Goal: Task Accomplishment & Management: Use online tool/utility

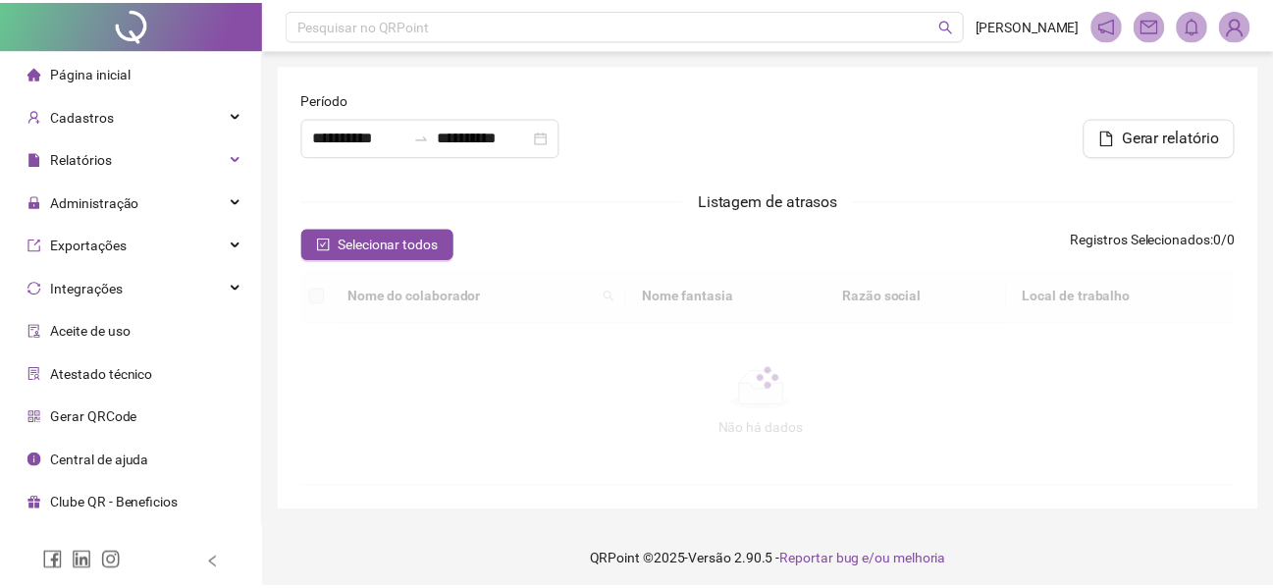
scroll to position [392, 0]
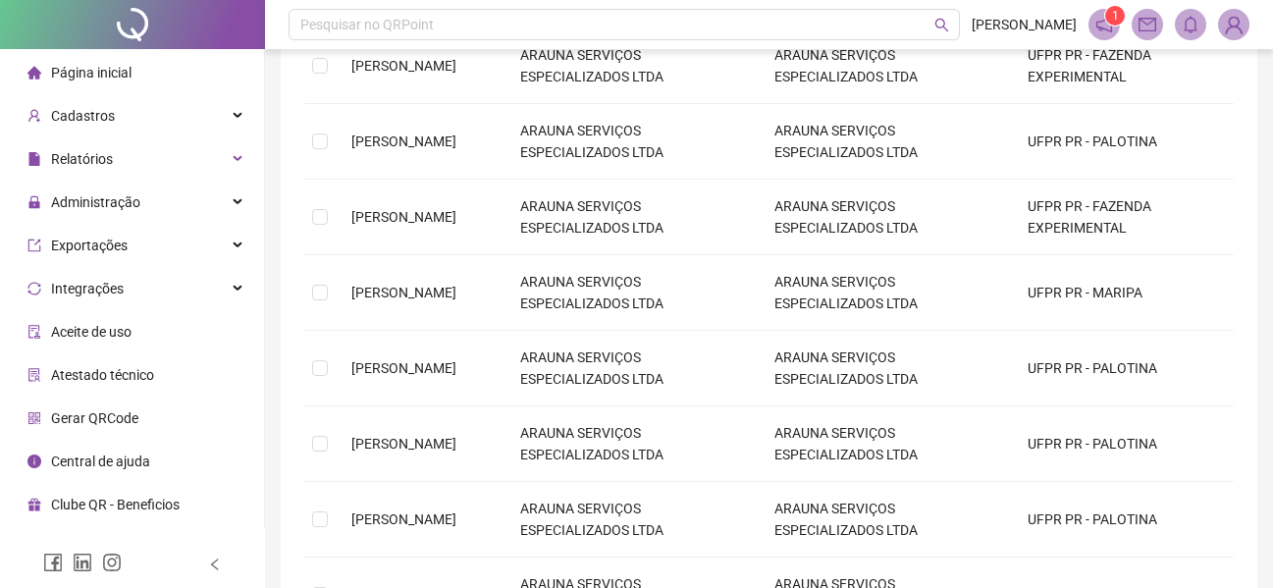
type input "**********"
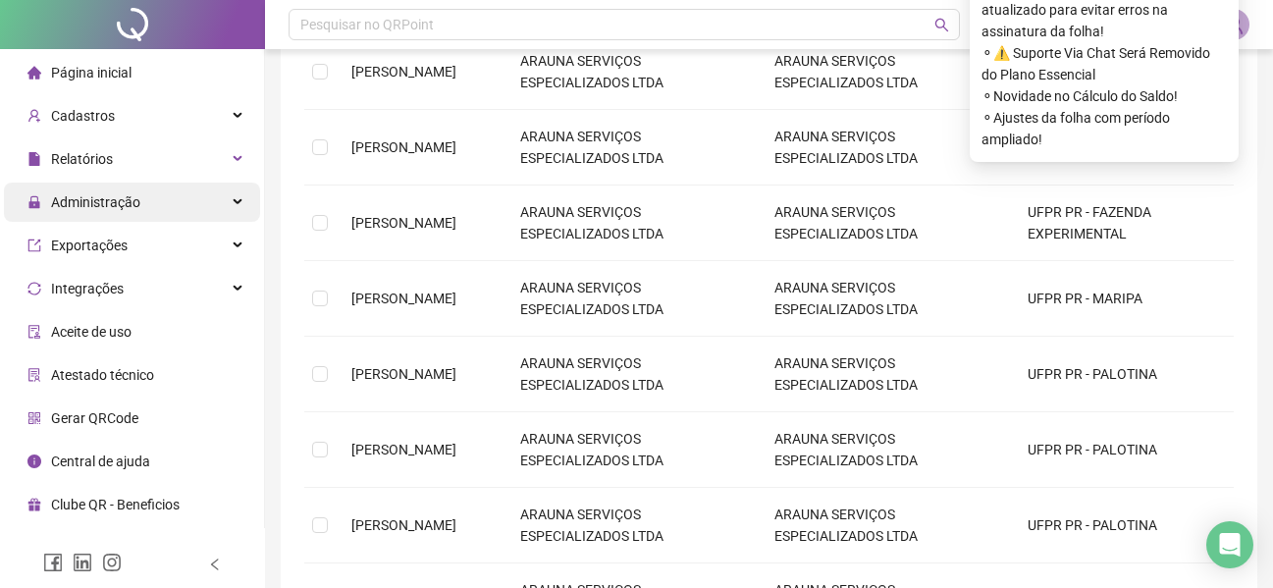
scroll to position [196, 0]
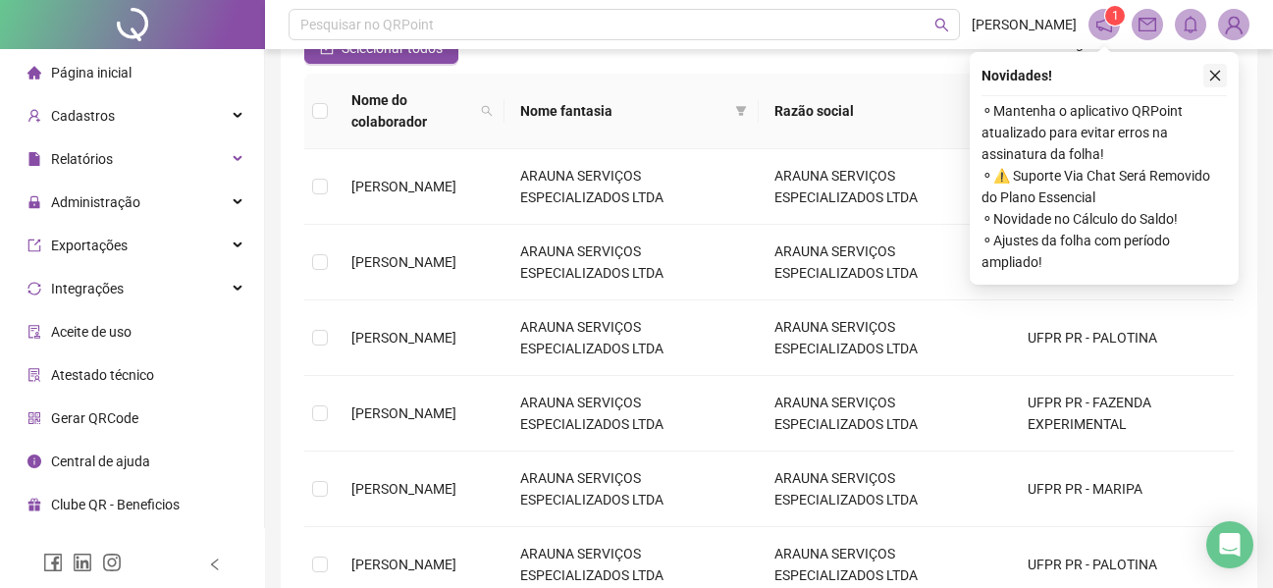
click at [1211, 70] on icon "close" at bounding box center [1215, 76] width 14 height 14
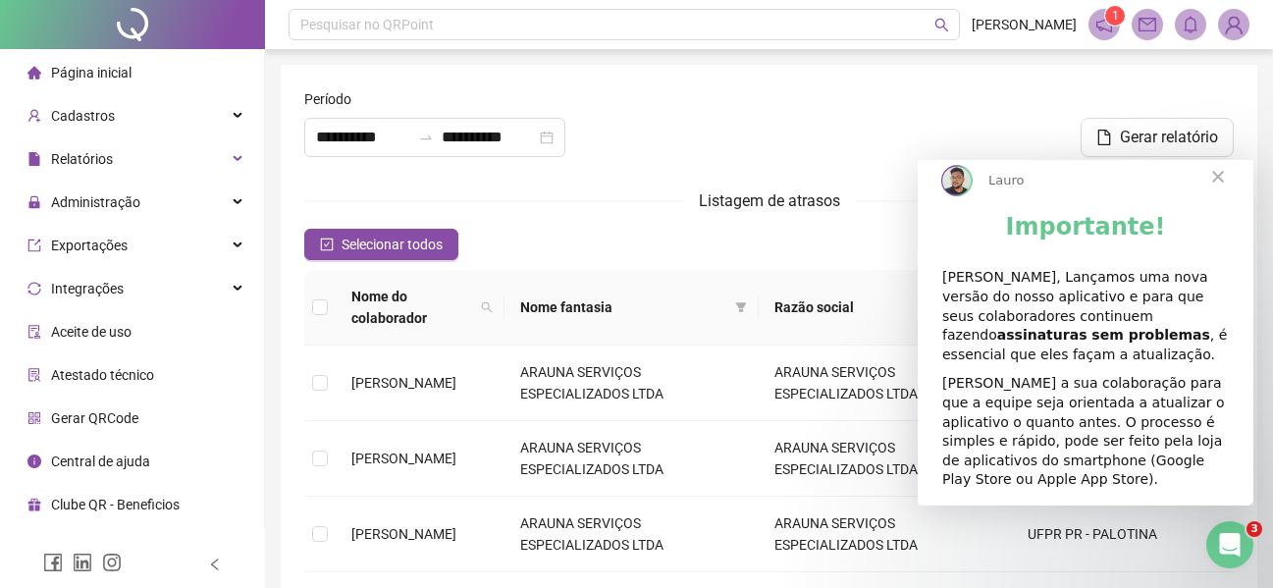
scroll to position [0, 0]
click at [83, 165] on span "Relatórios" at bounding box center [82, 159] width 62 height 16
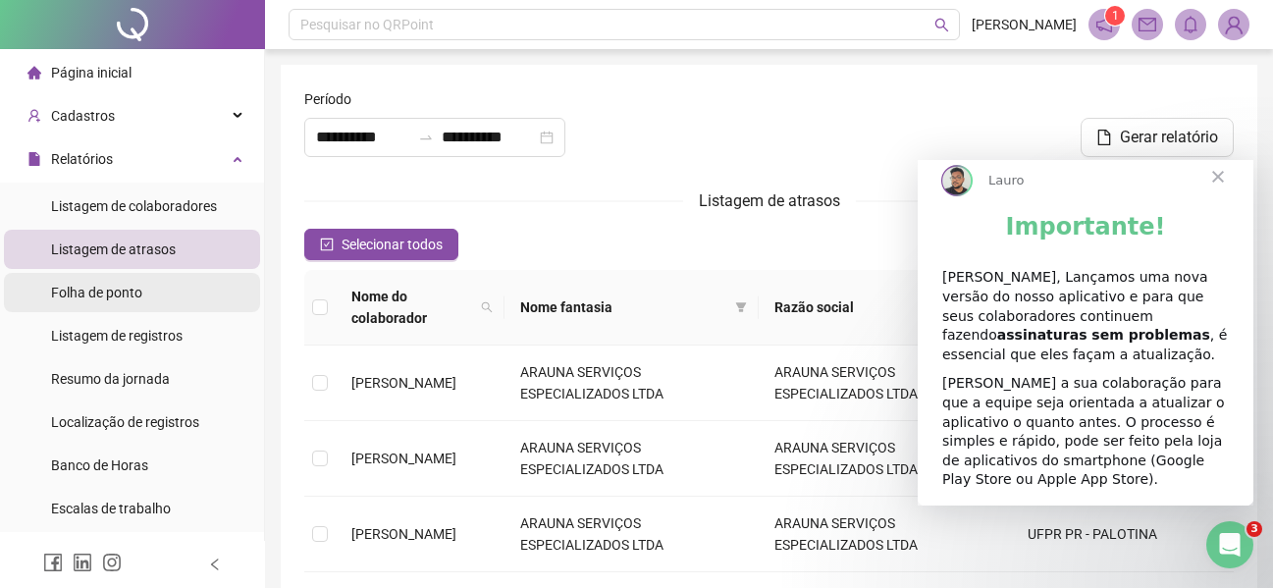
click at [121, 296] on span "Folha de ponto" at bounding box center [96, 293] width 91 height 16
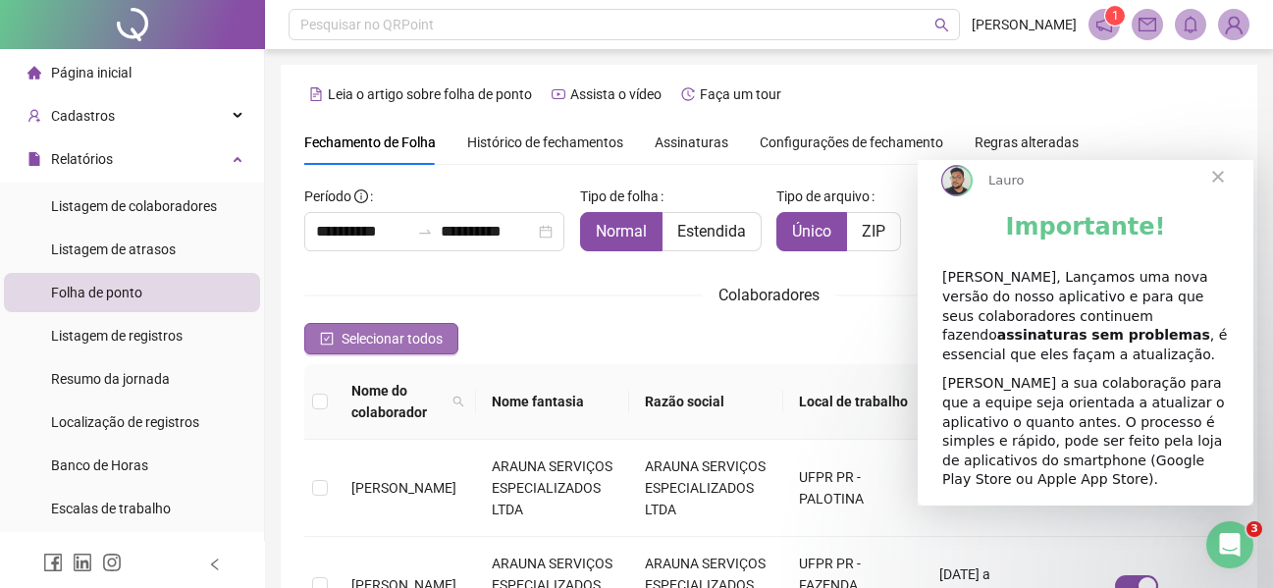
scroll to position [108, 0]
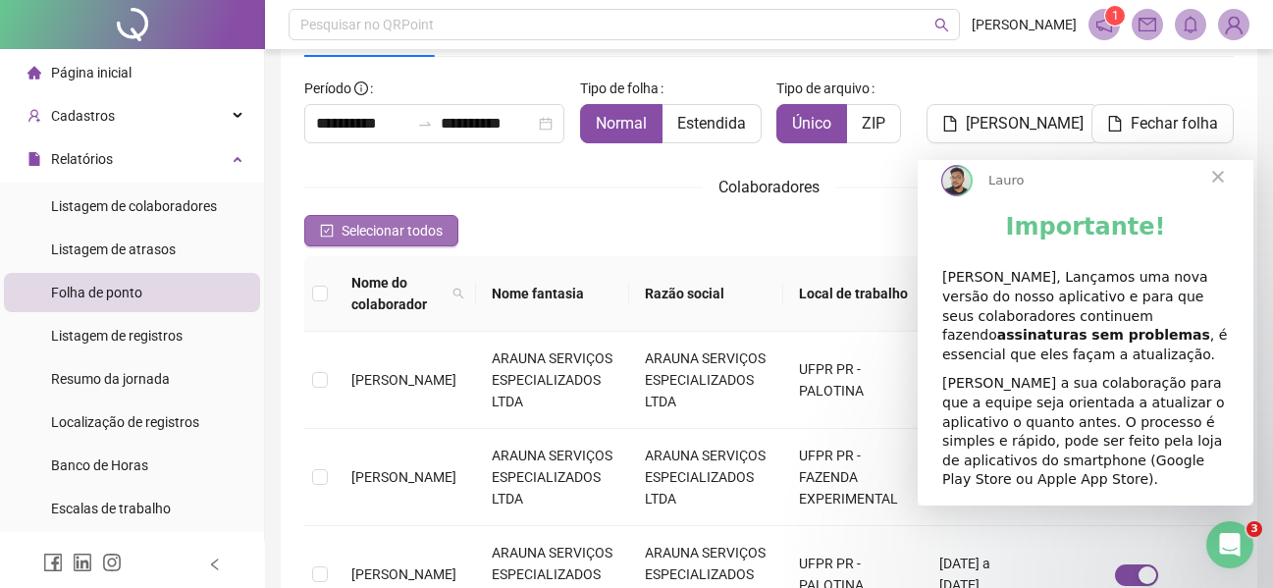
click at [345, 225] on span "Selecionar todos" at bounding box center [391, 231] width 101 height 22
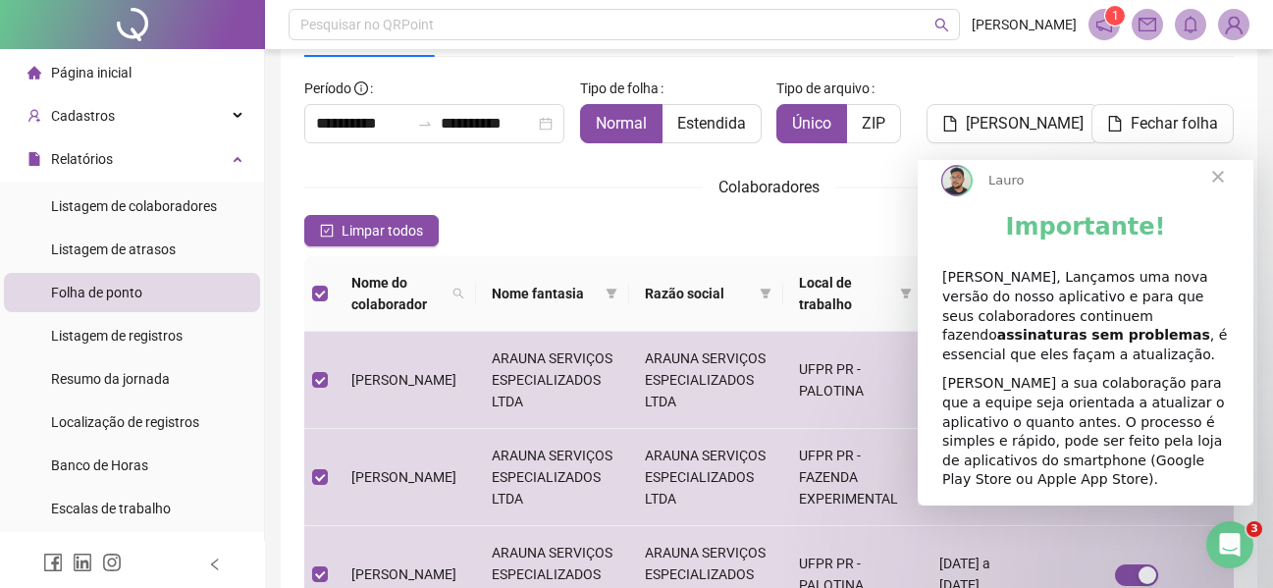
click at [1229, 203] on span "Fechar" at bounding box center [1217, 176] width 71 height 71
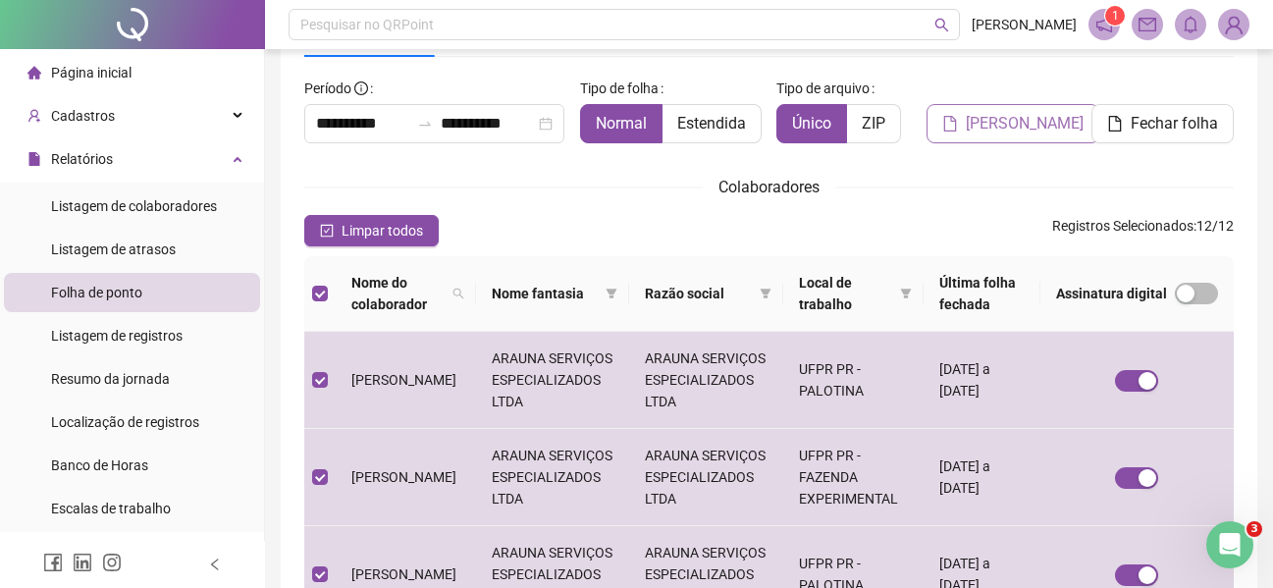
click at [1028, 137] on button "[PERSON_NAME]" at bounding box center [1012, 123] width 173 height 39
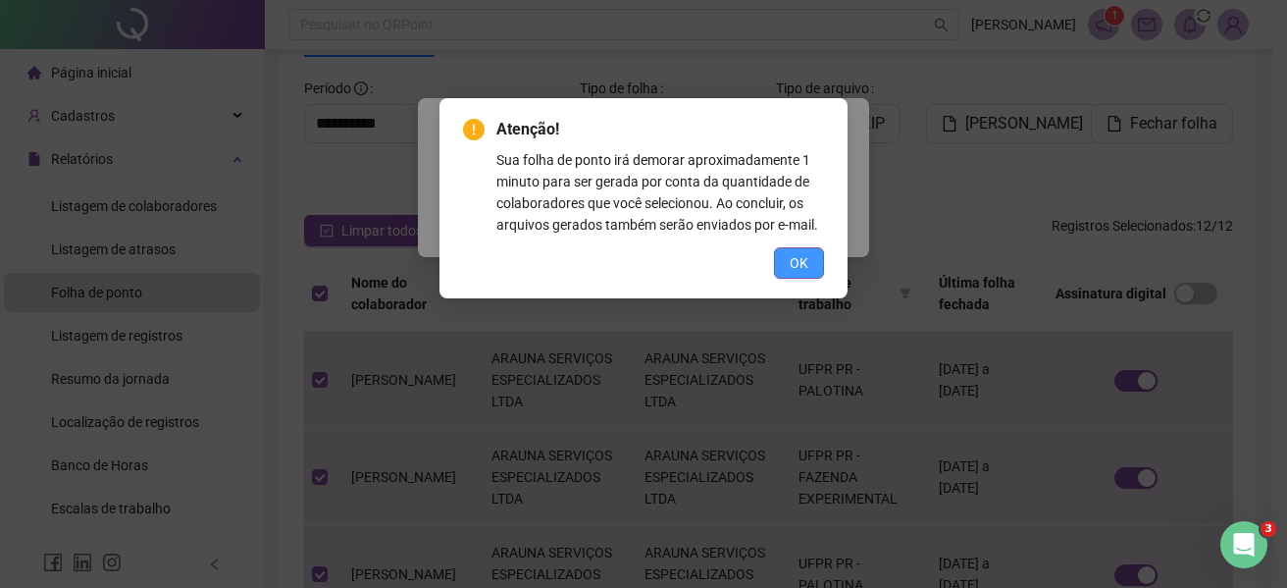
click at [805, 269] on span "OK" at bounding box center [799, 263] width 19 height 22
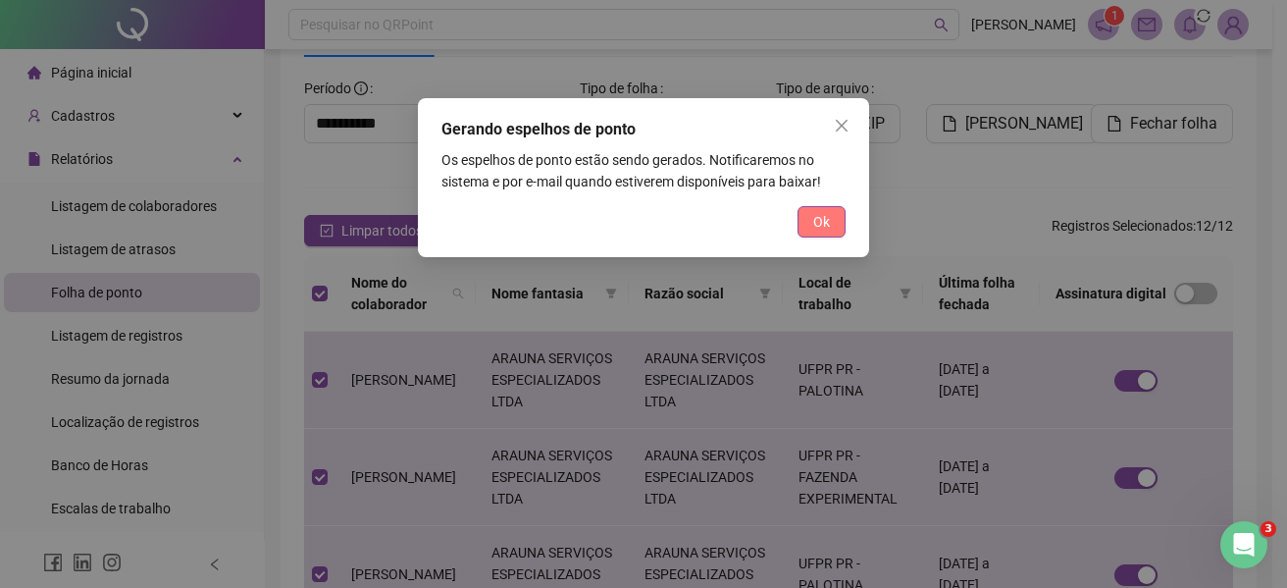
click at [823, 234] on button "Ok" at bounding box center [822, 221] width 48 height 31
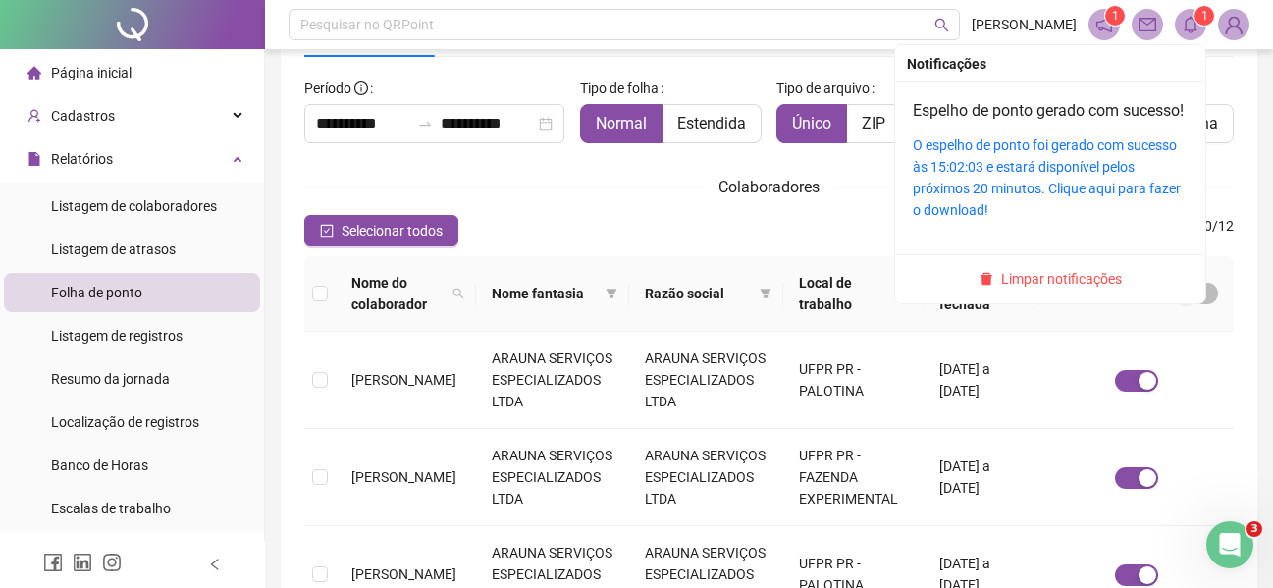
click at [1187, 23] on icon "bell" at bounding box center [1190, 25] width 18 height 18
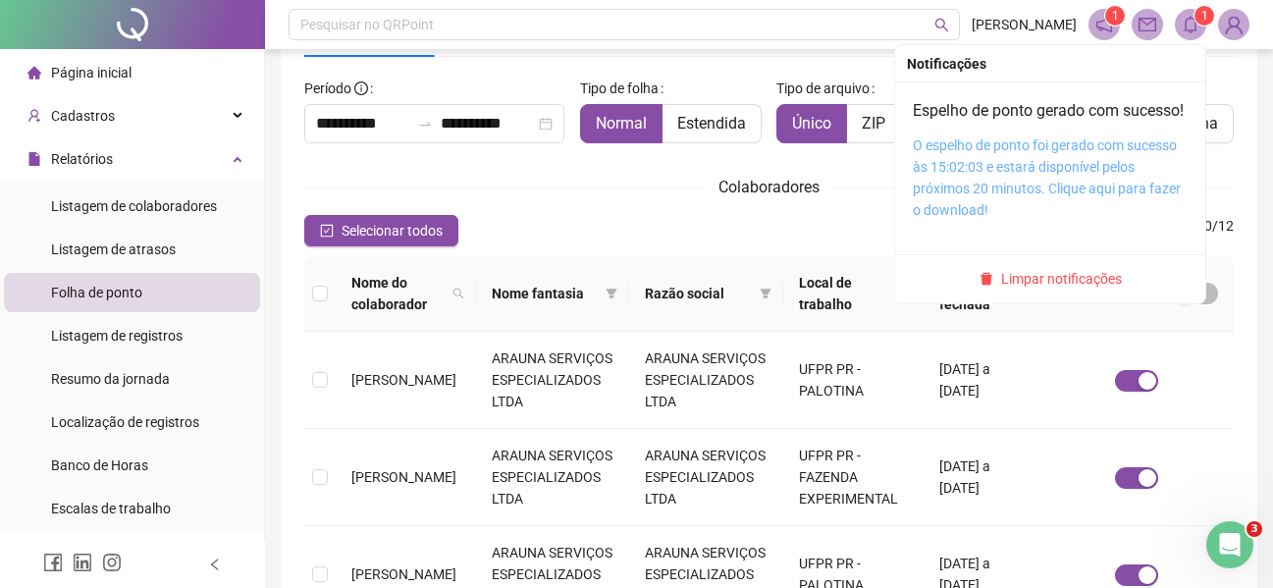
click at [1074, 212] on link "O espelho de ponto foi gerado com sucesso às 15:02:03 e estará disponível pelos…" at bounding box center [1046, 177] width 268 height 80
